Goal: Task Accomplishment & Management: Manage account settings

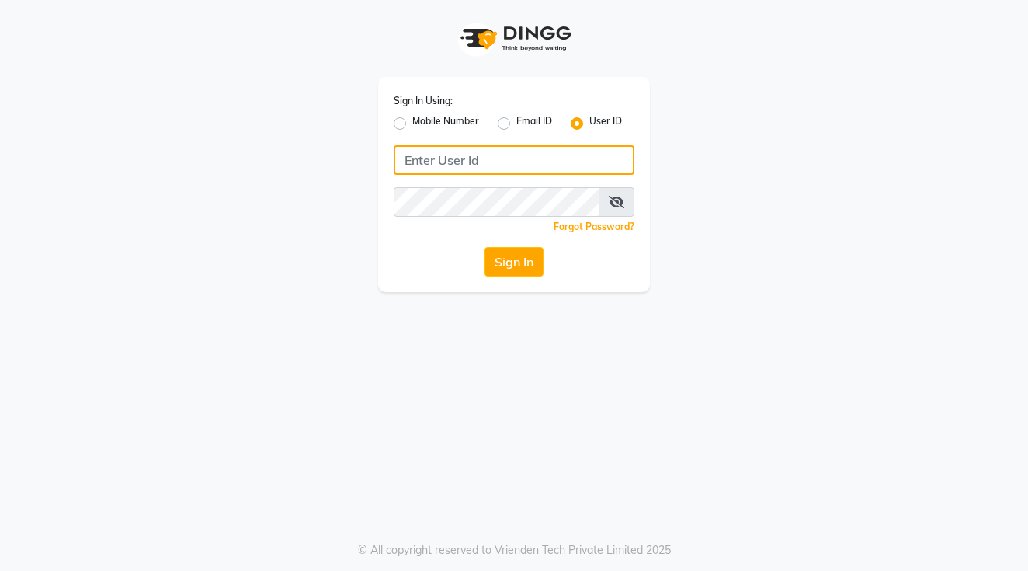
type input "holynails"
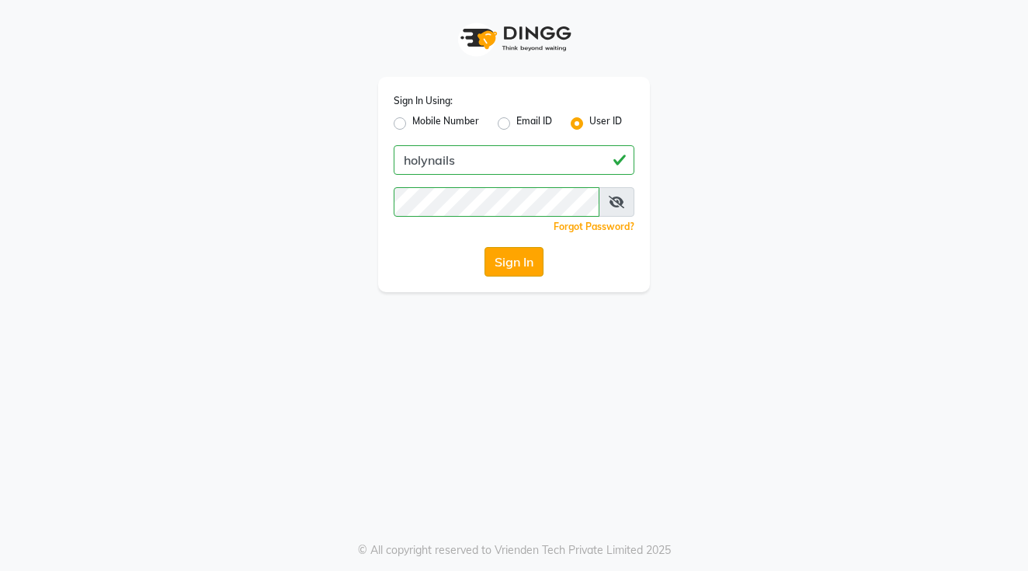
click at [516, 265] on button "Sign In" at bounding box center [513, 261] width 59 height 29
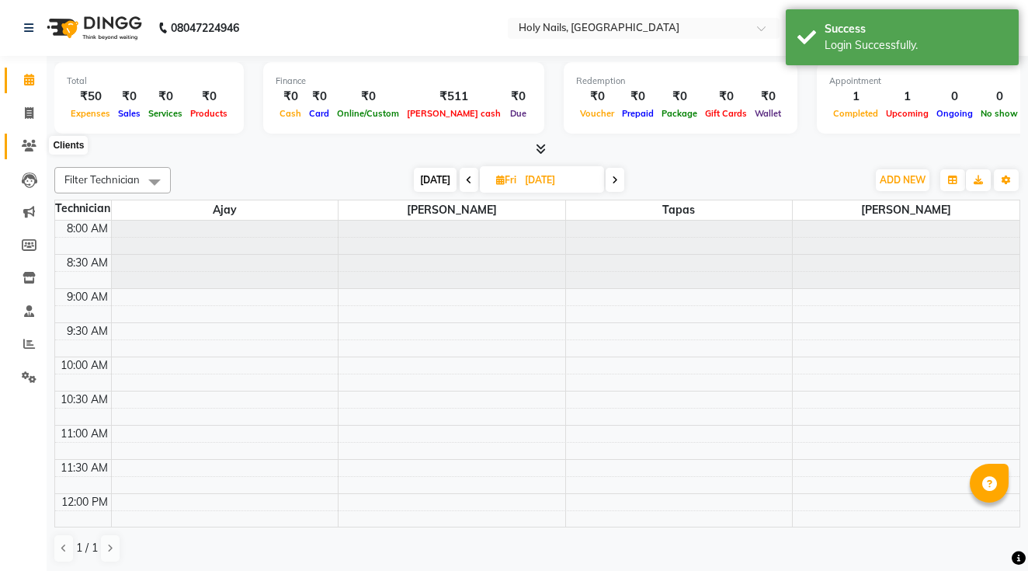
click at [36, 145] on icon at bounding box center [29, 146] width 15 height 12
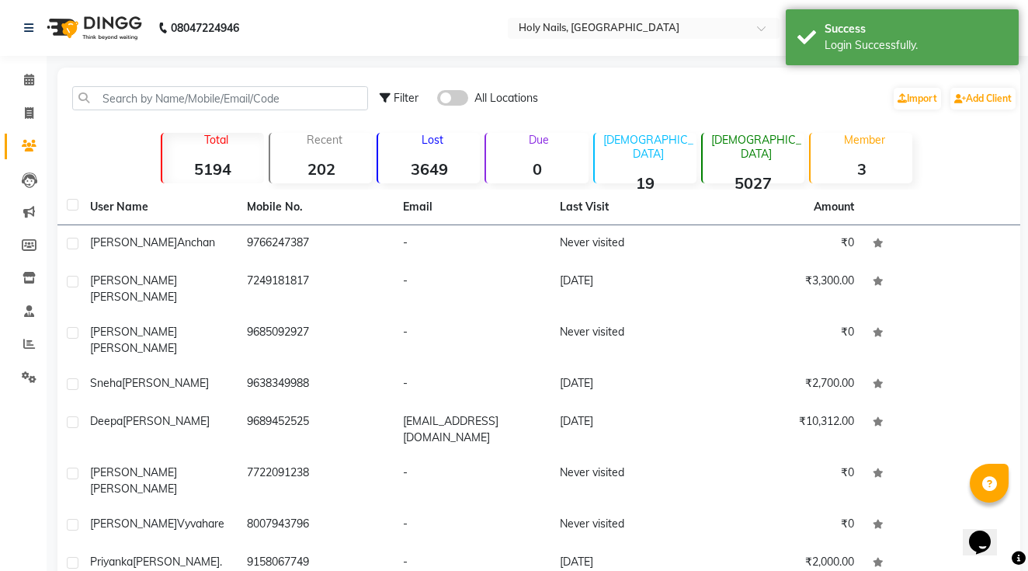
click at [175, 82] on div "Filter All Locations Import Add Client" at bounding box center [539, 98] width 956 height 49
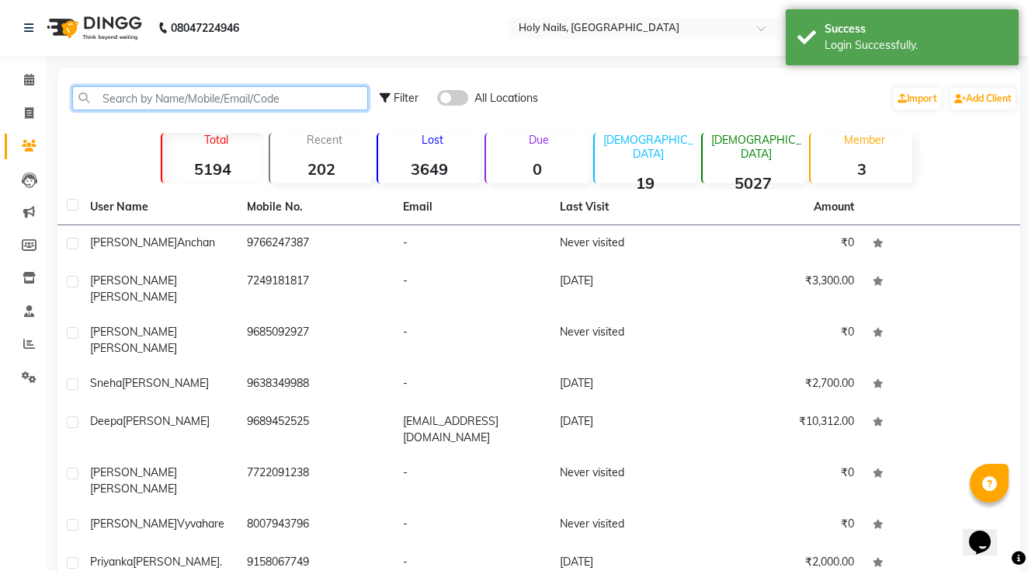
click at [161, 94] on input "text" at bounding box center [220, 98] width 296 height 24
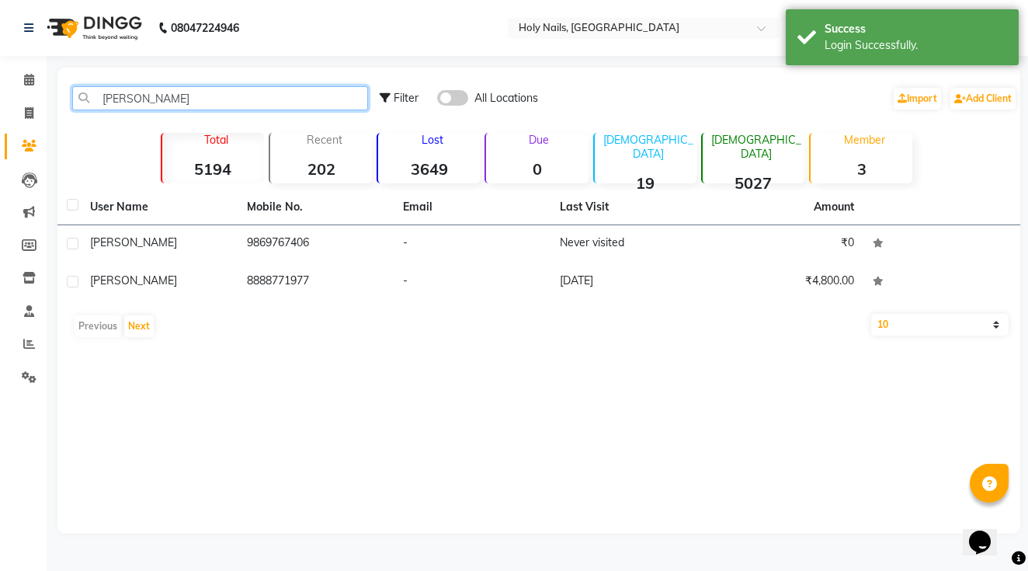
drag, startPoint x: 227, startPoint y: 227, endPoint x: 145, endPoint y: 105, distance: 146.6
click at [145, 105] on input "[PERSON_NAME]" at bounding box center [220, 98] width 296 height 24
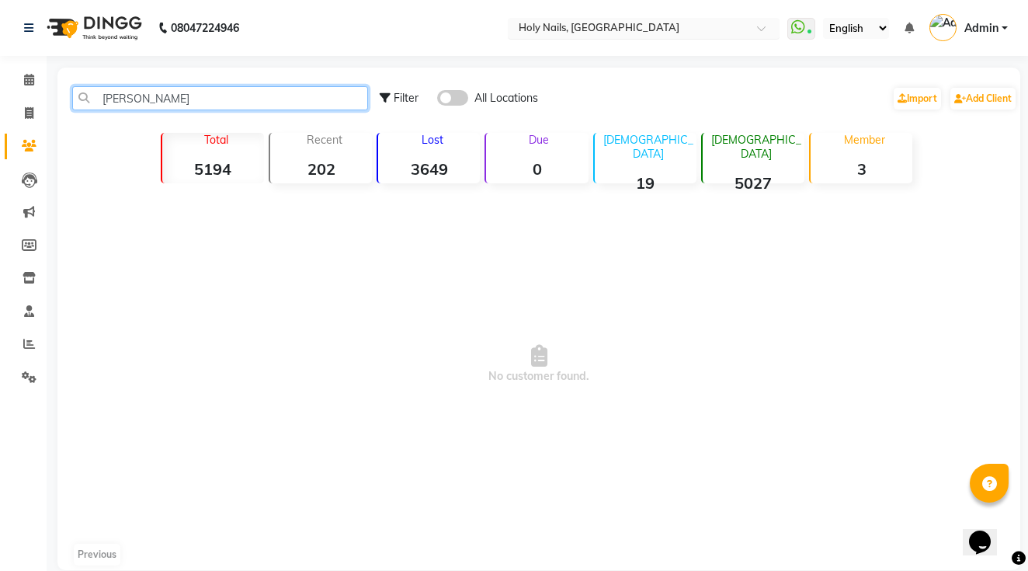
type input "[PERSON_NAME]"
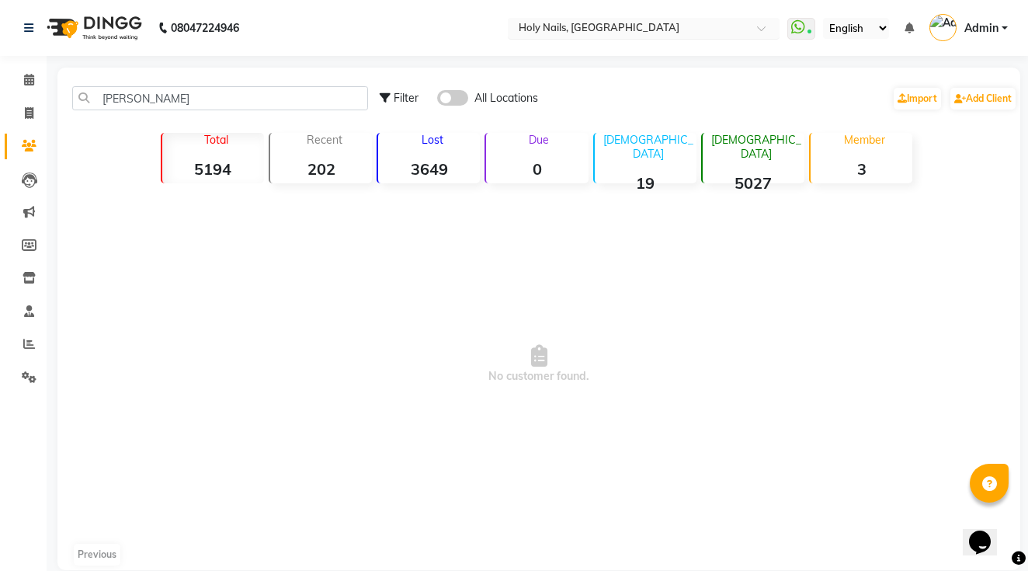
click at [515, 32] on input "text" at bounding box center [627, 30] width 225 height 16
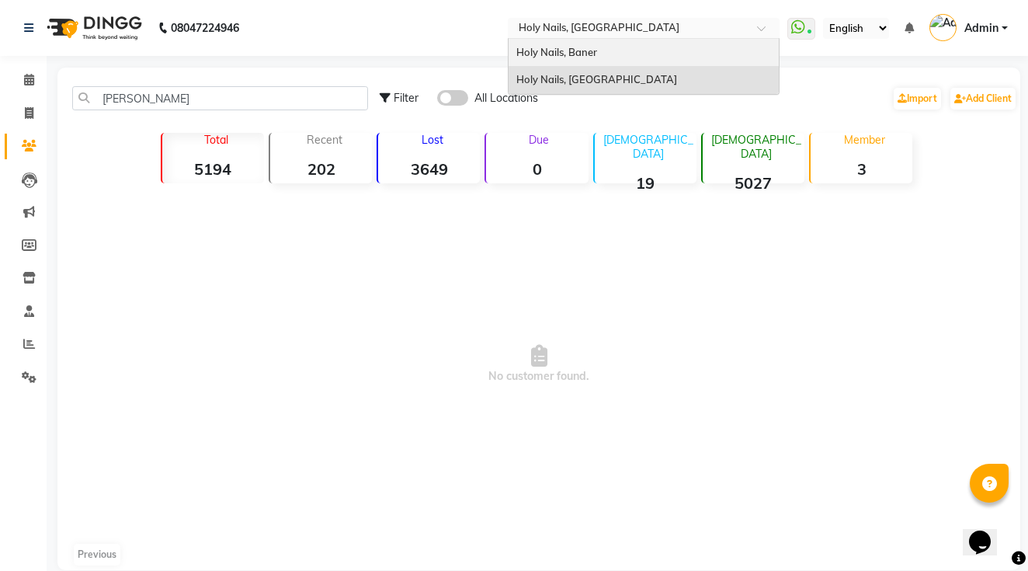
click at [516, 47] on span "Holy Nails, Baner" at bounding box center [556, 52] width 81 height 12
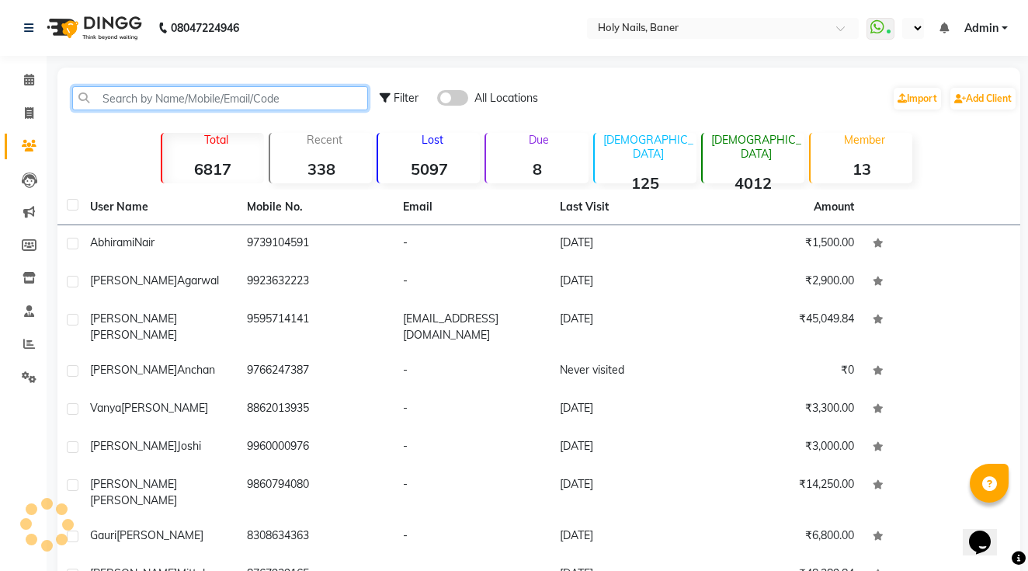
click at [228, 98] on input "text" at bounding box center [220, 98] width 296 height 24
select select "en"
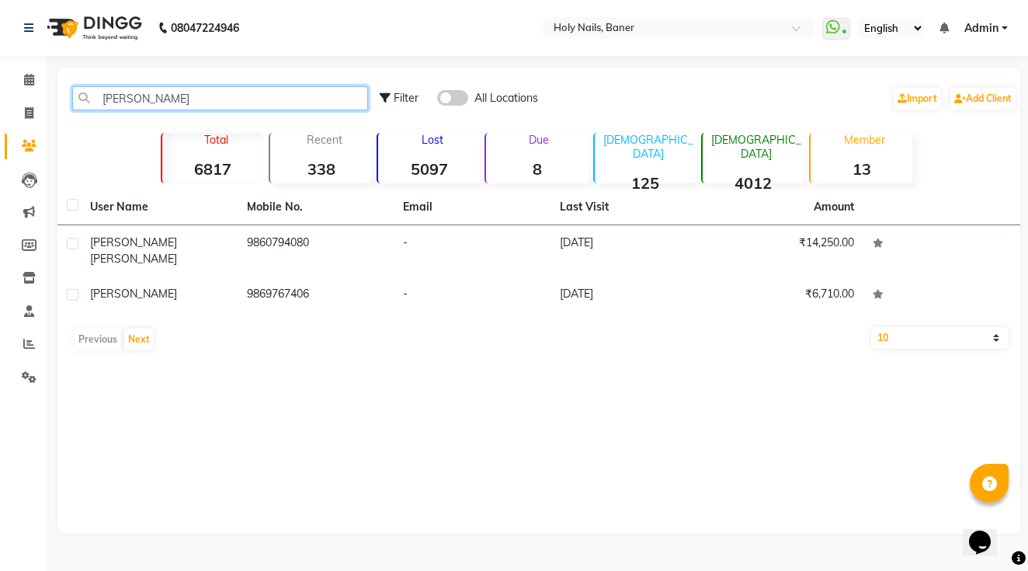
type input "[PERSON_NAME]"
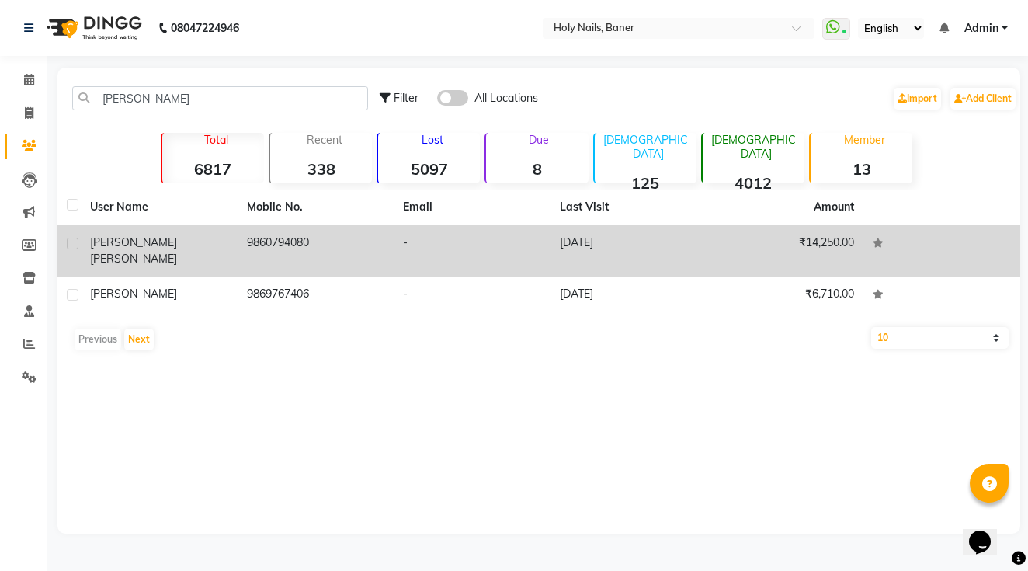
drag, startPoint x: 277, startPoint y: 224, endPoint x: 306, endPoint y: 242, distance: 34.2
click at [306, 242] on td "9860794080" at bounding box center [316, 250] width 157 height 51
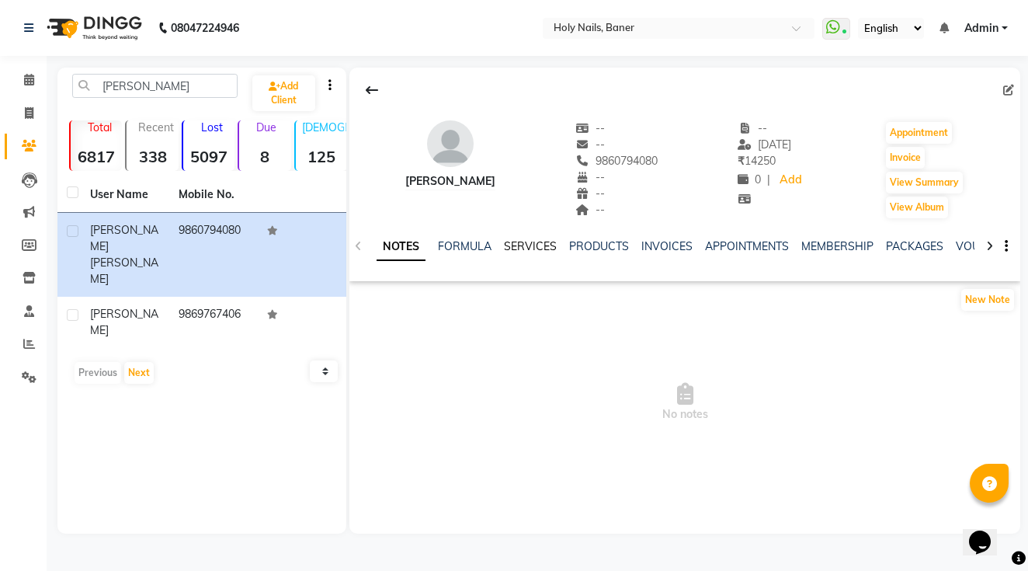
click at [530, 245] on link "SERVICES" at bounding box center [530, 246] width 53 height 14
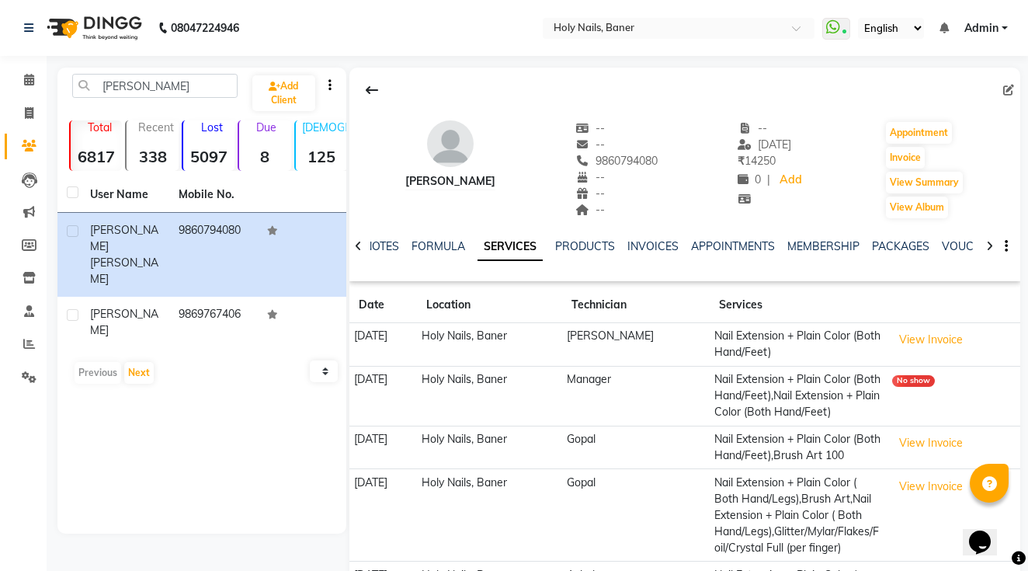
click at [794, 454] on td "Nail Extension + Plain Color (Both Hand/Feet),Brush Art 100" at bounding box center [798, 446] width 177 height 43
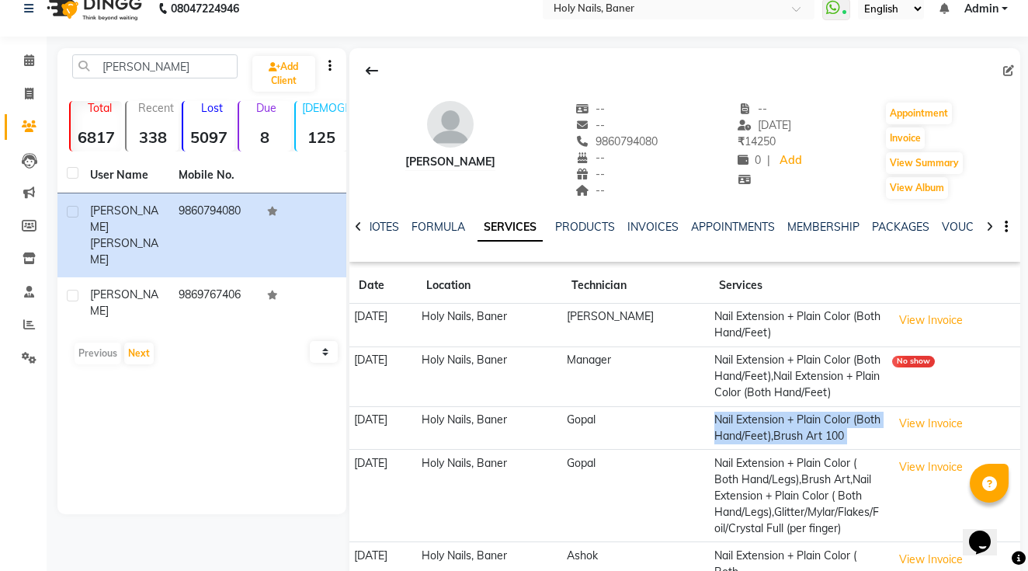
scroll to position [20, 0]
click at [905, 318] on button "View Invoice" at bounding box center [931, 319] width 78 height 24
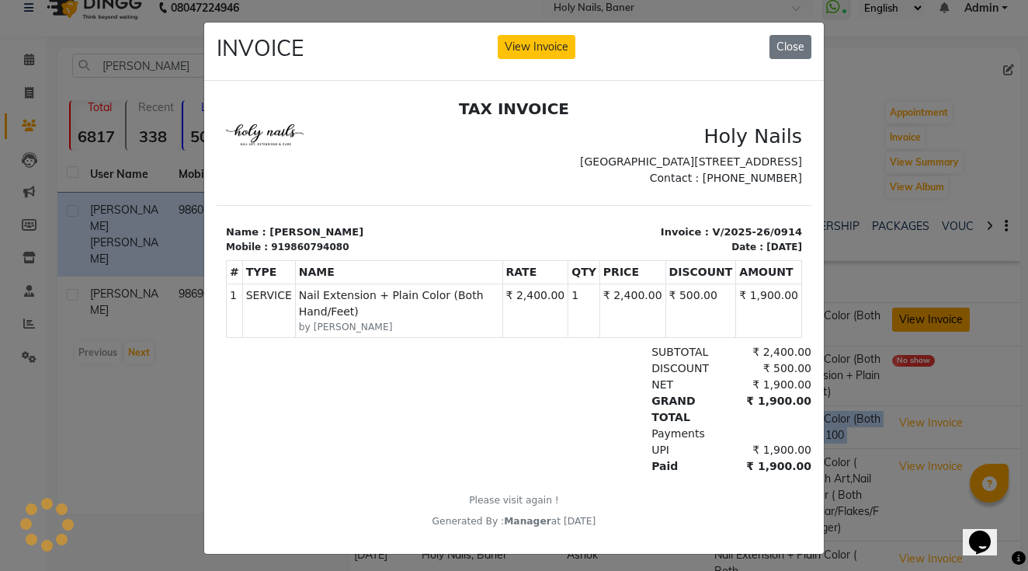
scroll to position [0, 0]
